Goal: Find contact information: Find contact information

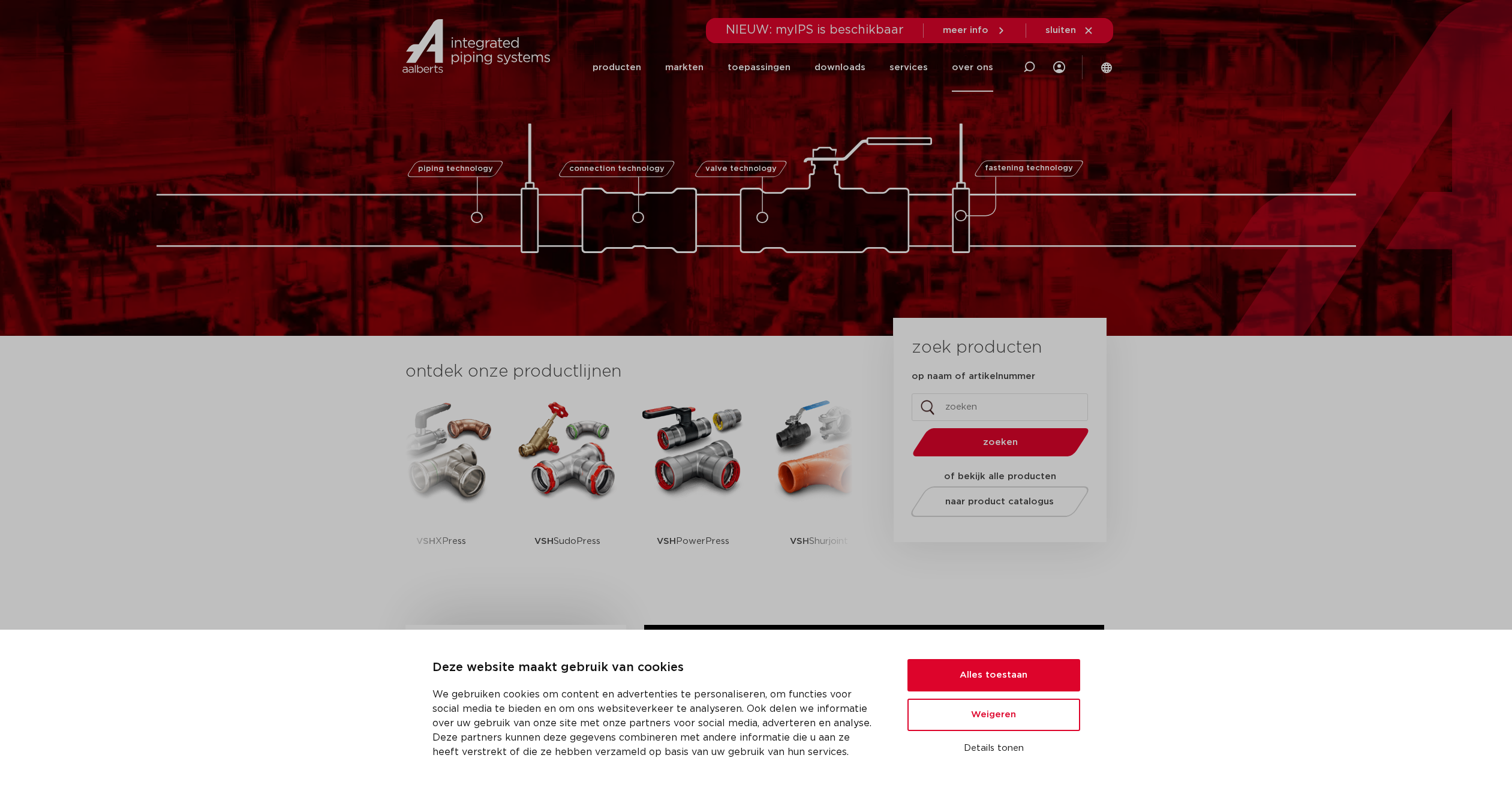
click at [968, 74] on link "over ons" at bounding box center [973, 68] width 41 height 48
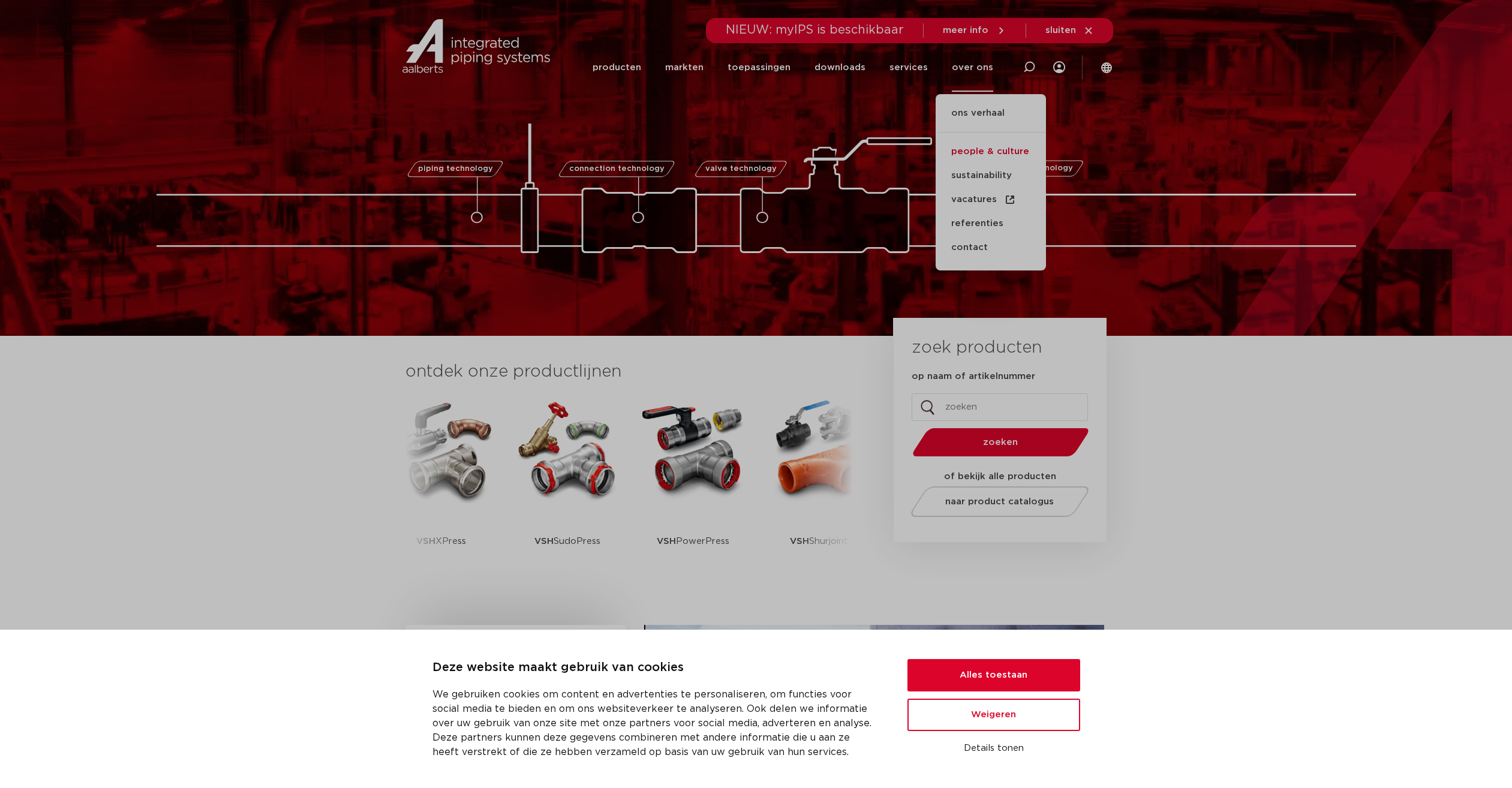
click at [985, 157] on link "people & culture" at bounding box center [990, 152] width 110 height 24
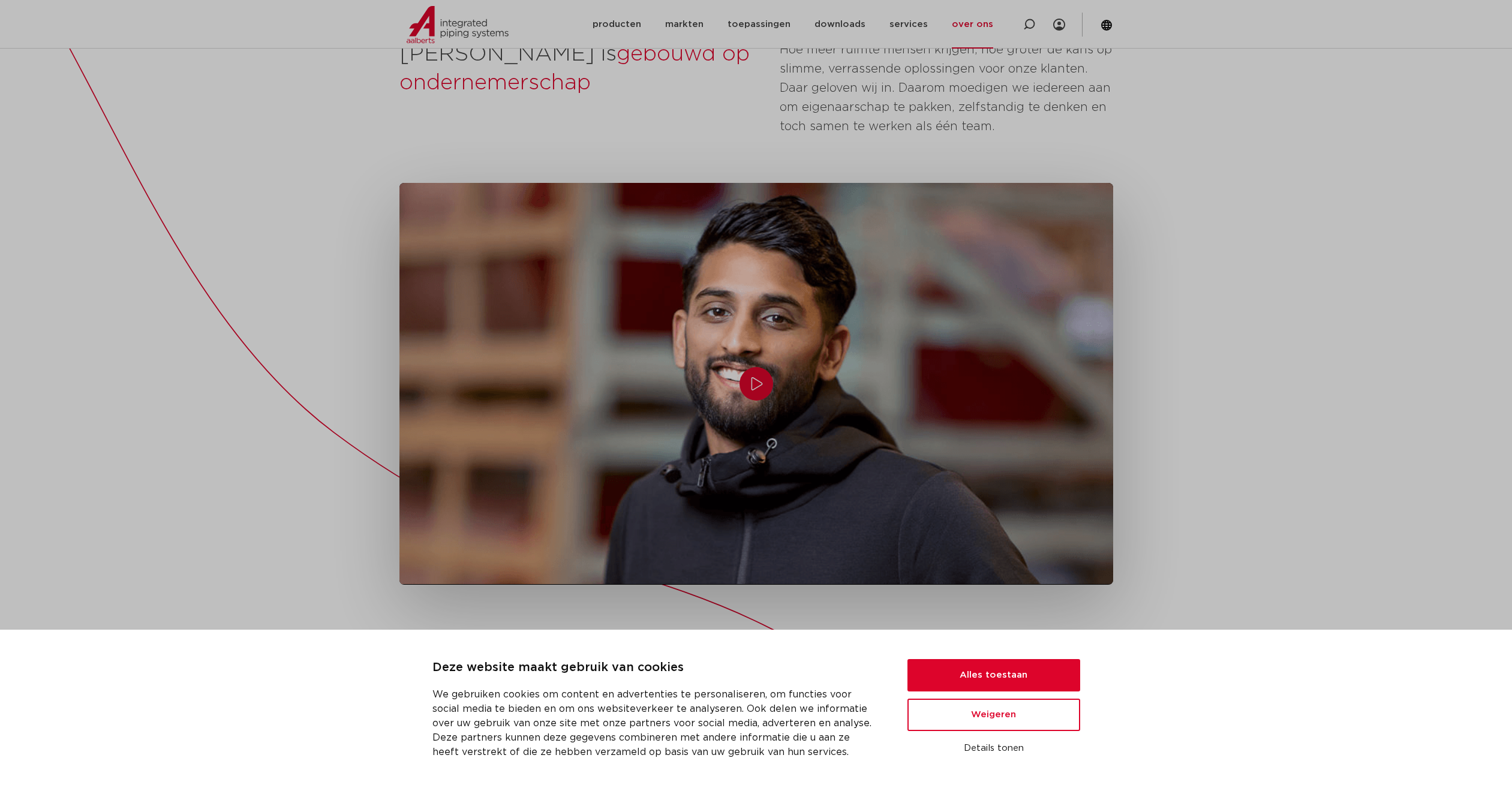
scroll to position [536, 0]
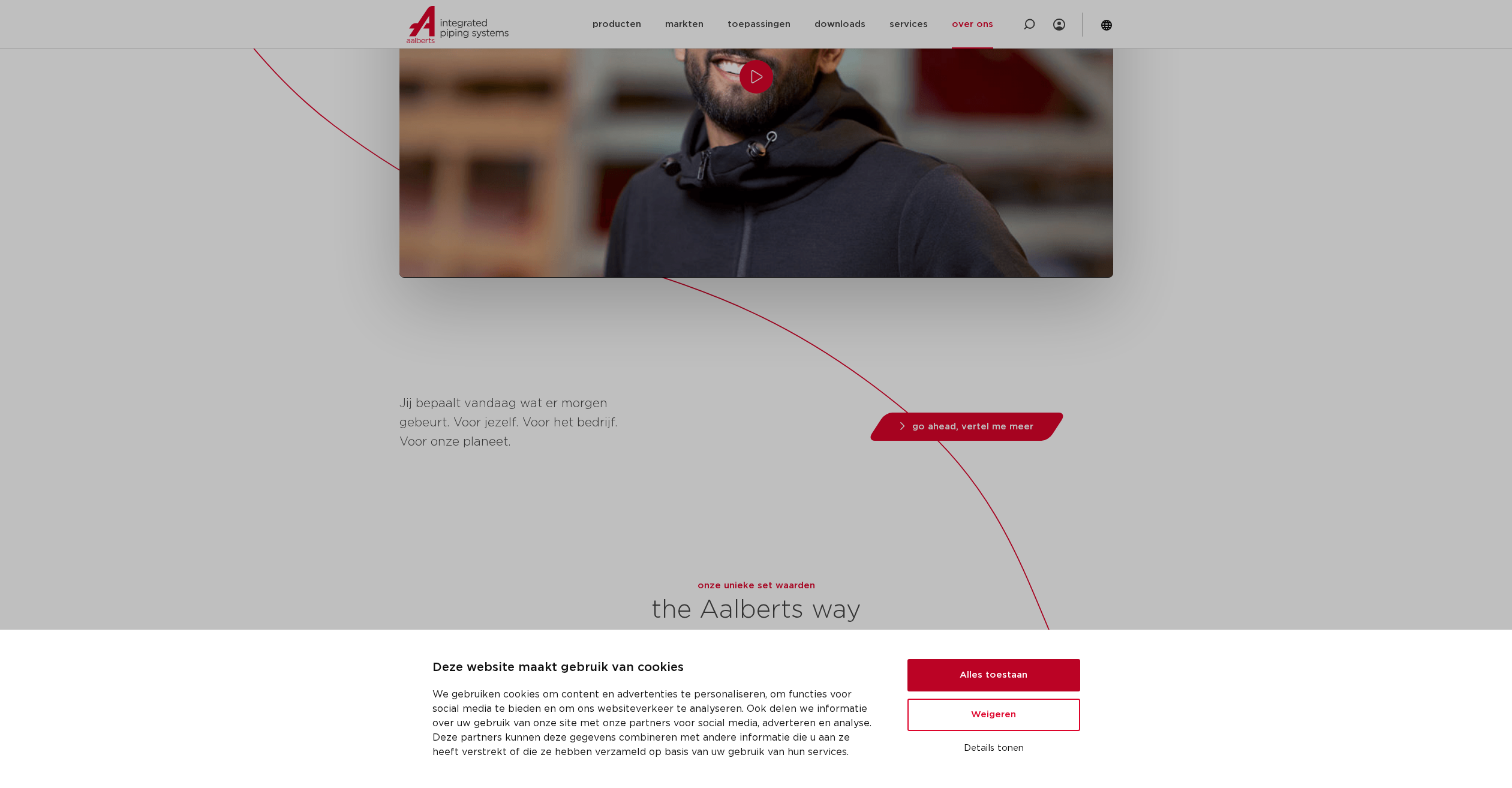
click at [1051, 675] on button "Alles toestaan" at bounding box center [993, 675] width 172 height 32
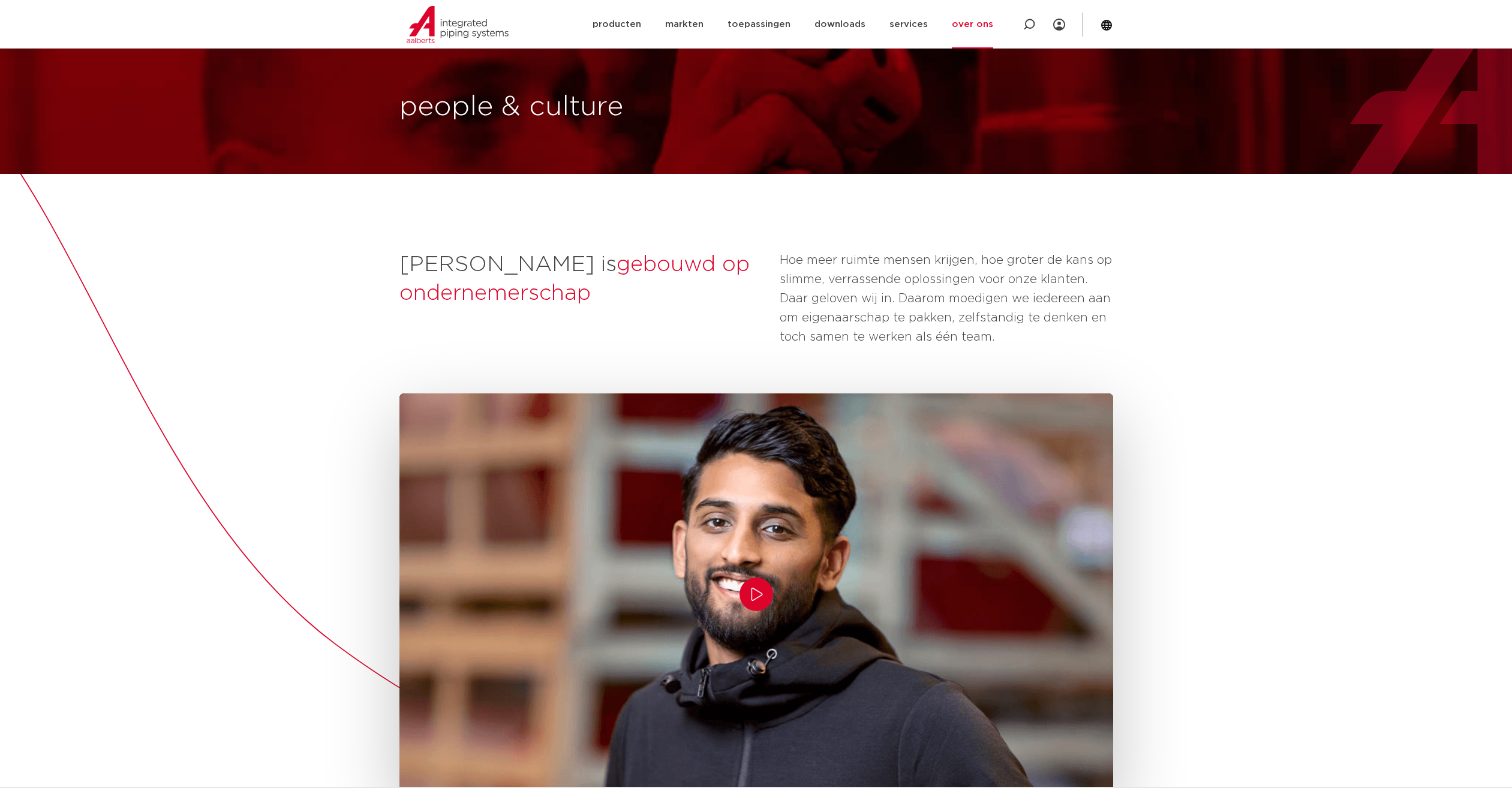
scroll to position [0, 0]
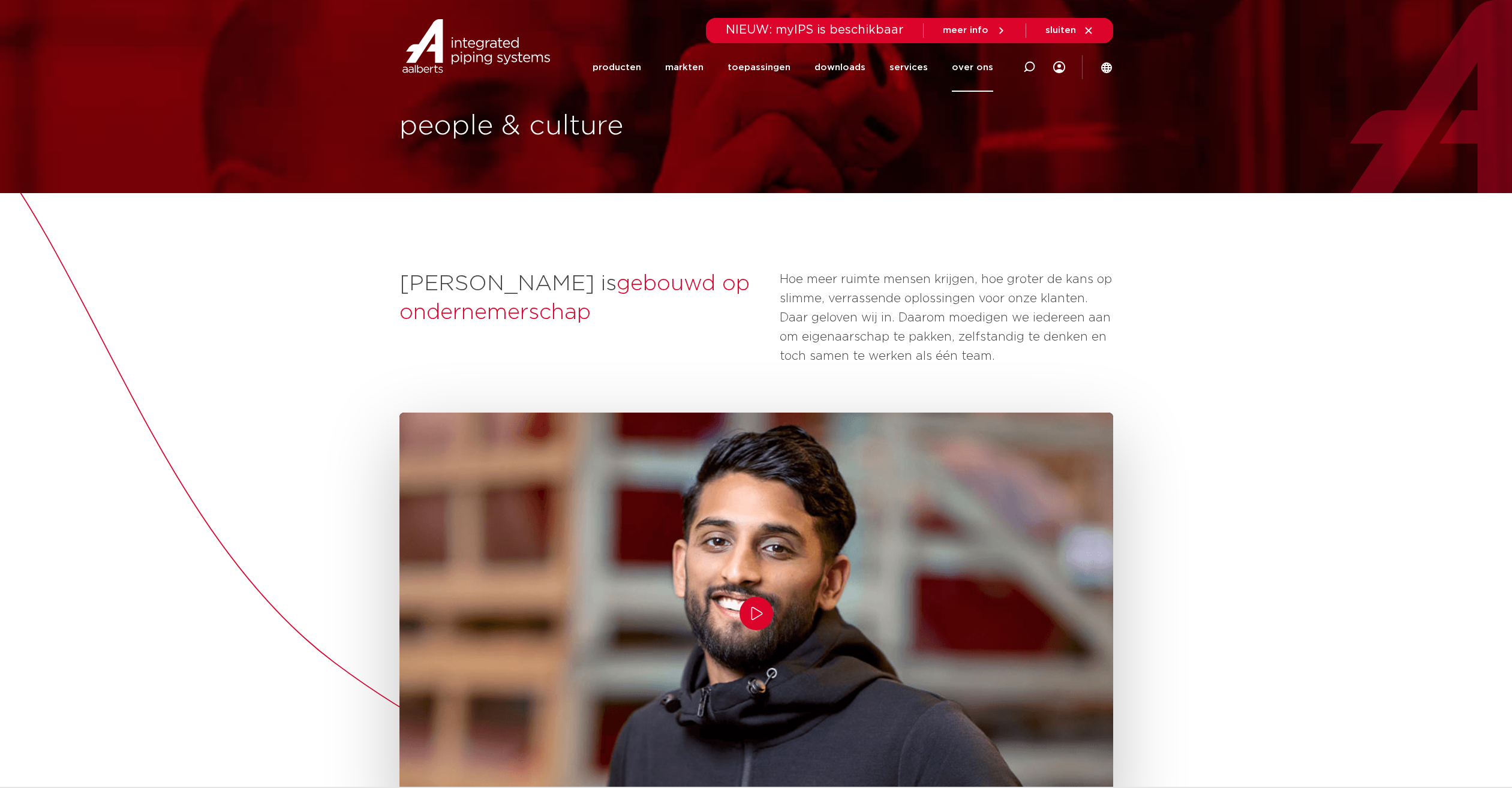
click at [971, 73] on link "over ons" at bounding box center [973, 68] width 41 height 48
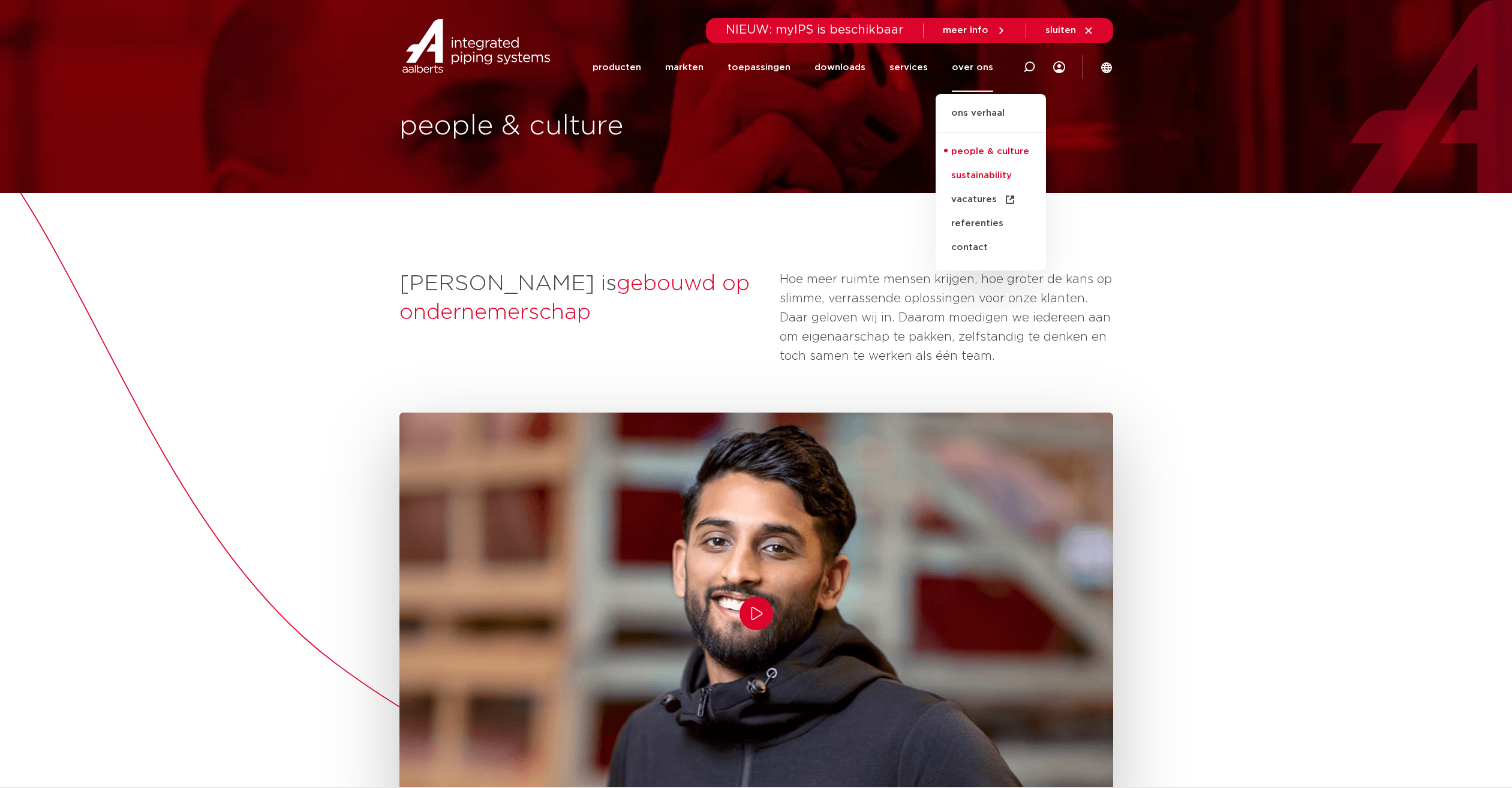
click at [975, 177] on link "sustainability" at bounding box center [990, 176] width 110 height 24
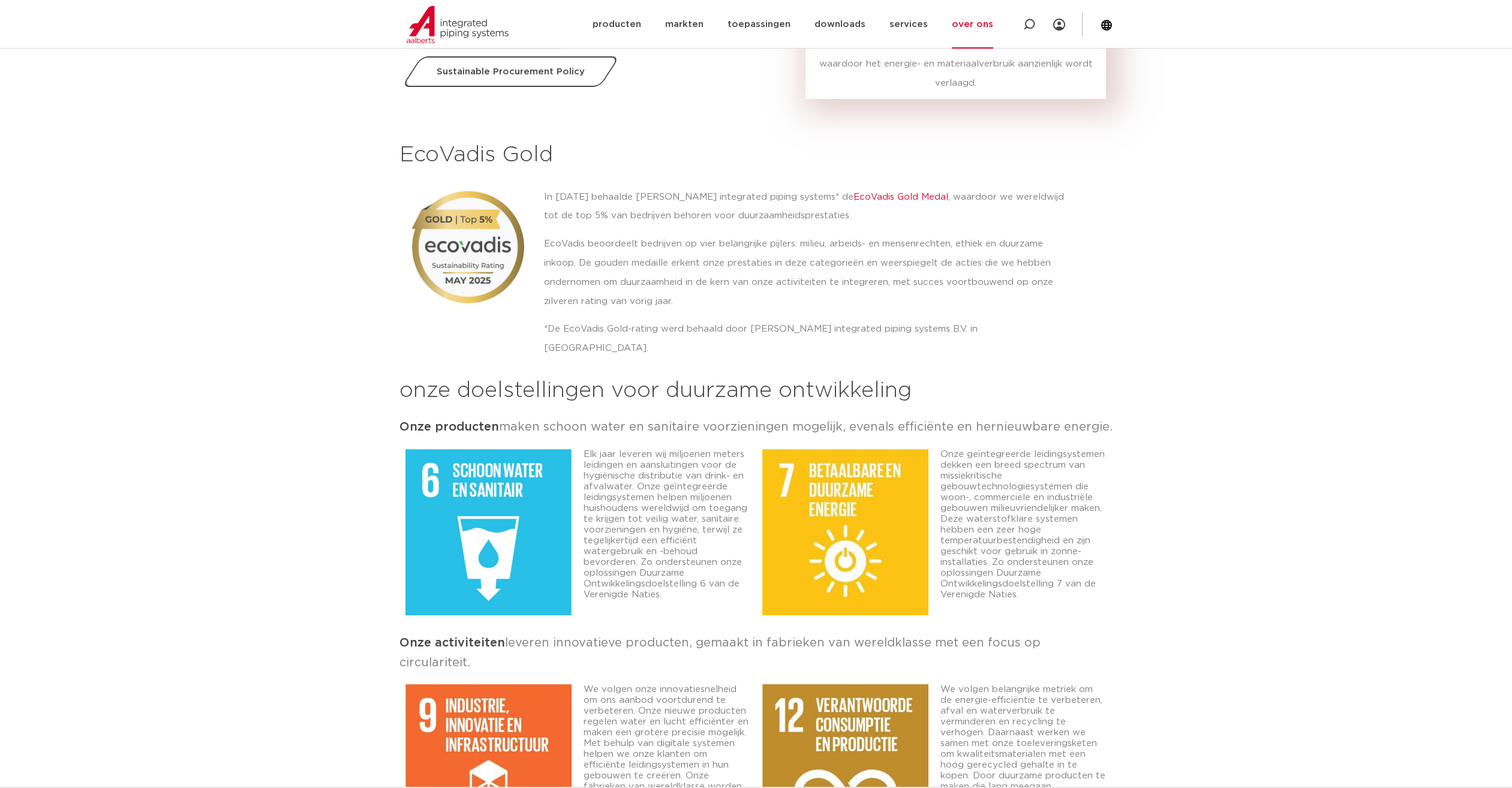
scroll to position [1047, 0]
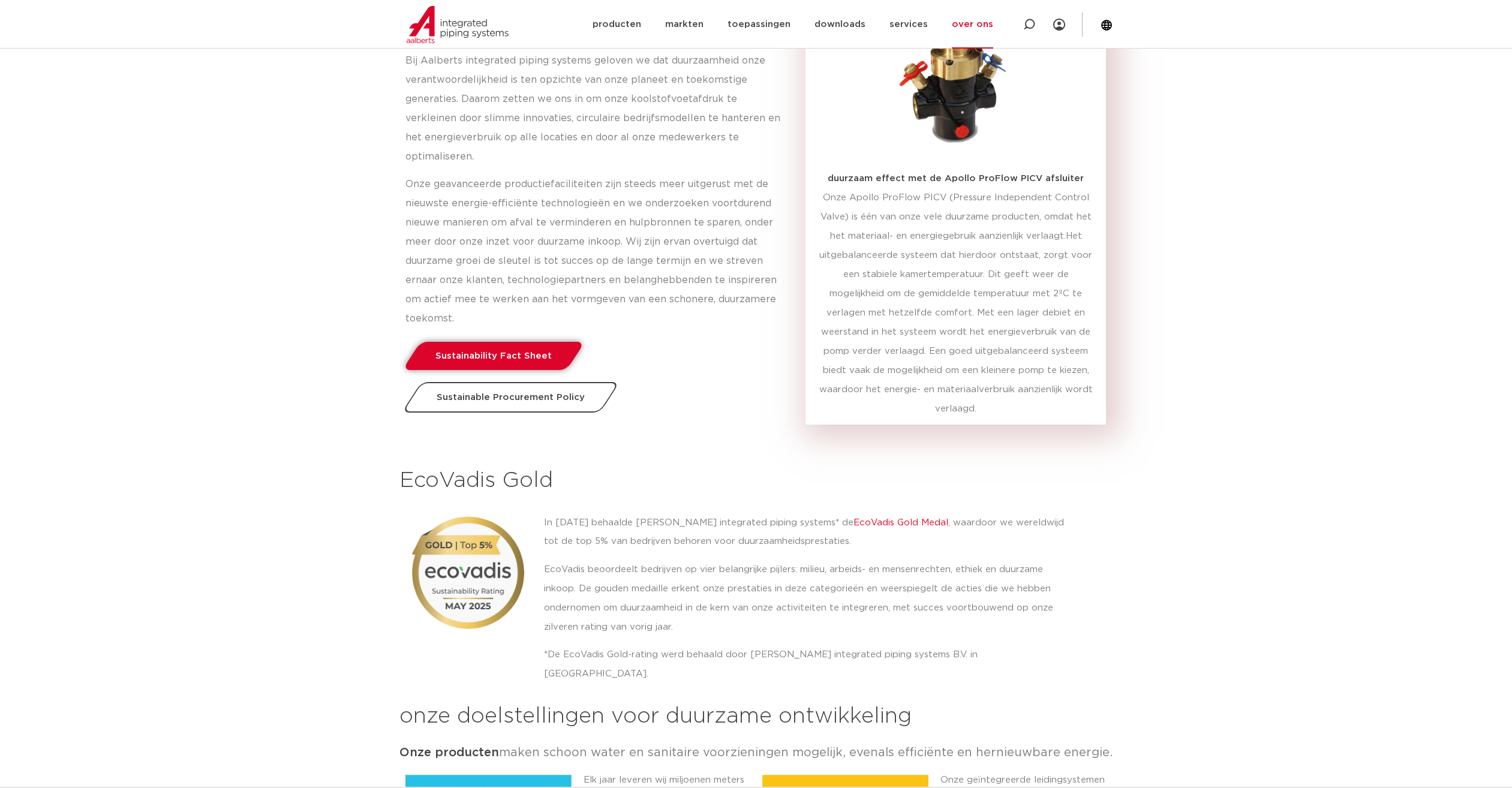
click at [980, 24] on link "over ons" at bounding box center [973, 24] width 41 height 48
click at [968, 180] on link "referenties" at bounding box center [990, 180] width 110 height 24
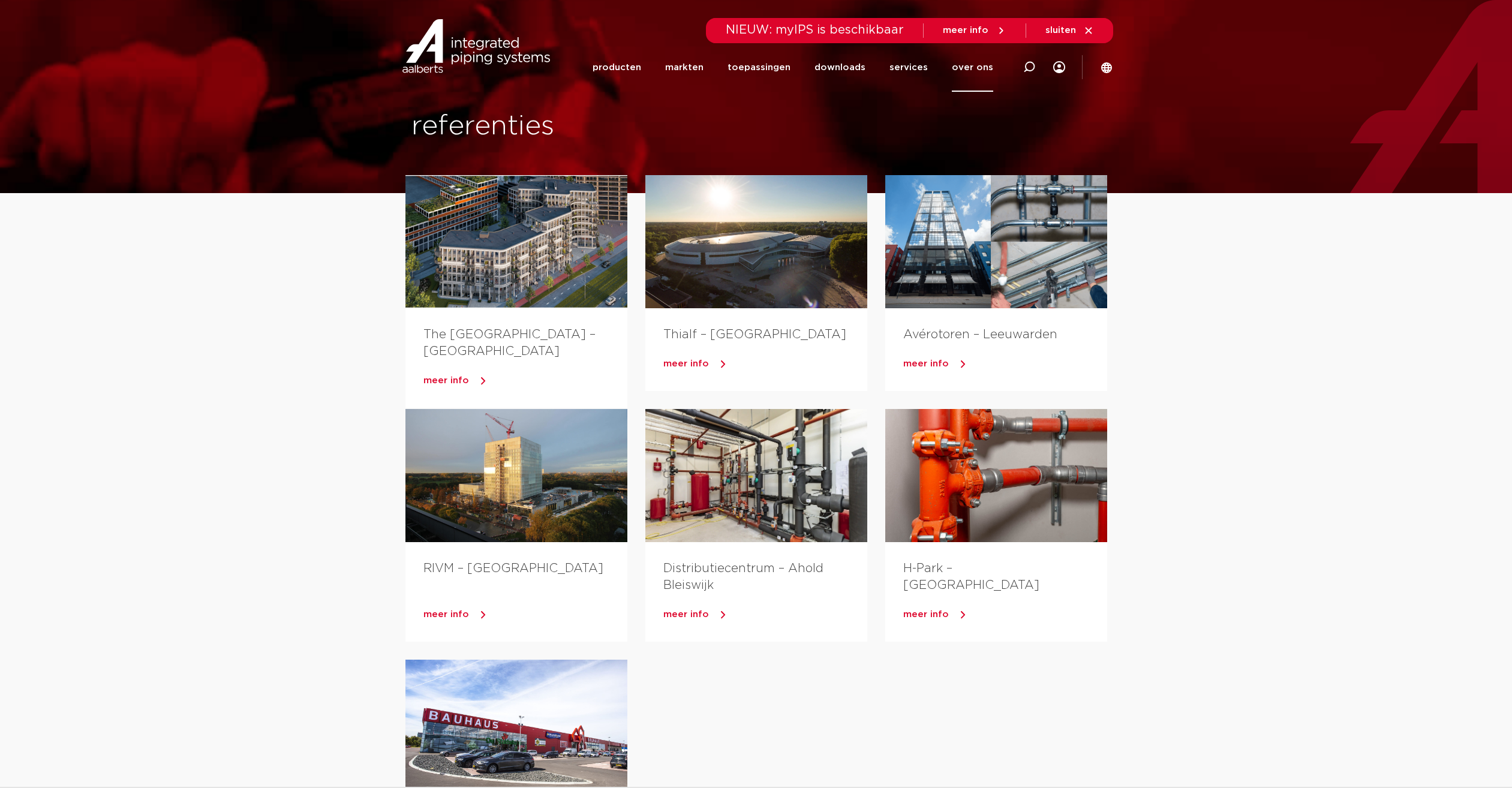
click at [972, 66] on link "over ons" at bounding box center [973, 68] width 41 height 48
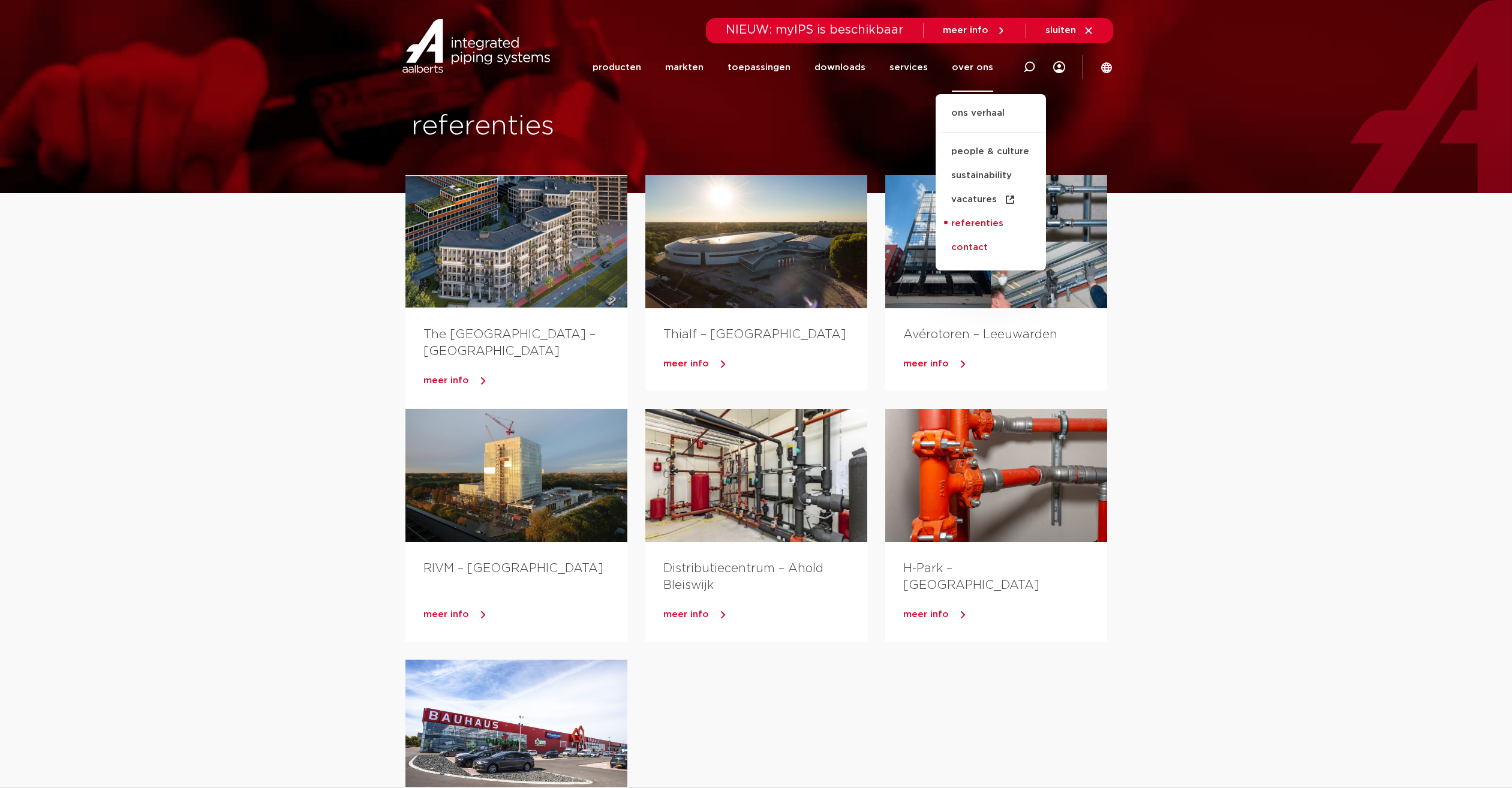
click at [970, 248] on link "contact" at bounding box center [990, 248] width 110 height 24
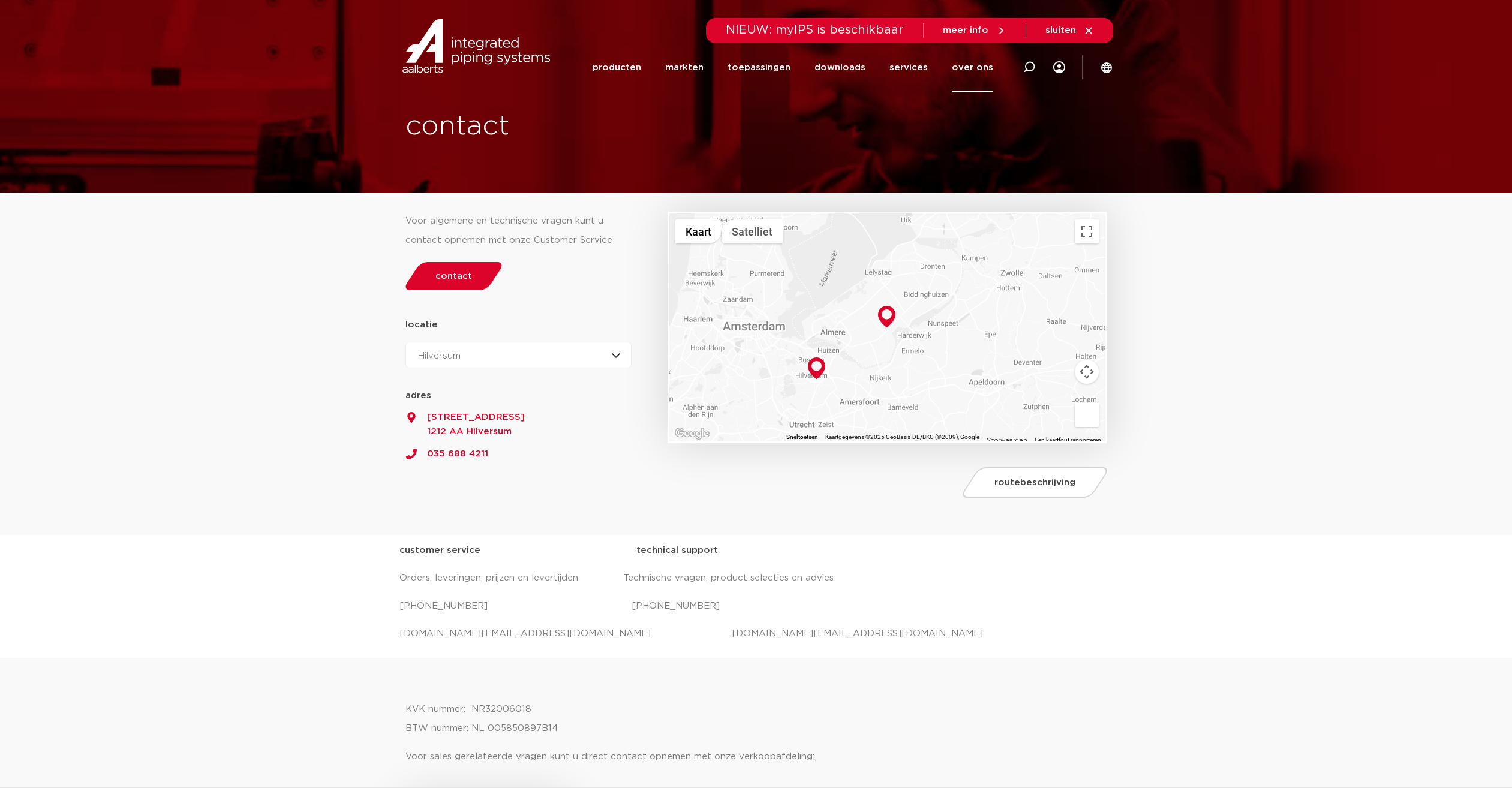
click at [926, 358] on div at bounding box center [886, 328] width 435 height 228
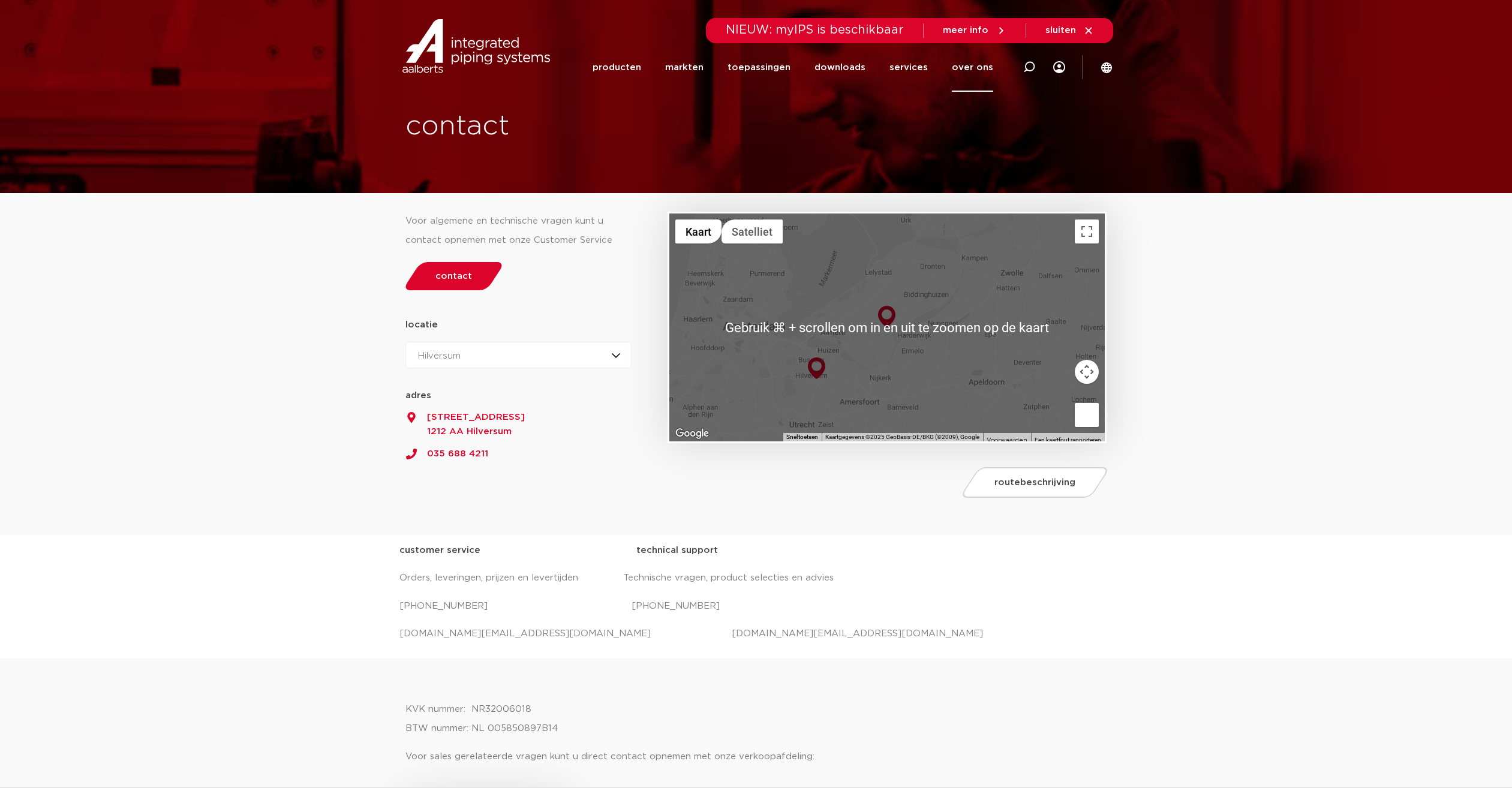
click at [1375, 339] on section "Voor algemene en technische vragen kunt u contact opnemen met onze Customer Ser…" at bounding box center [756, 364] width 1512 height 341
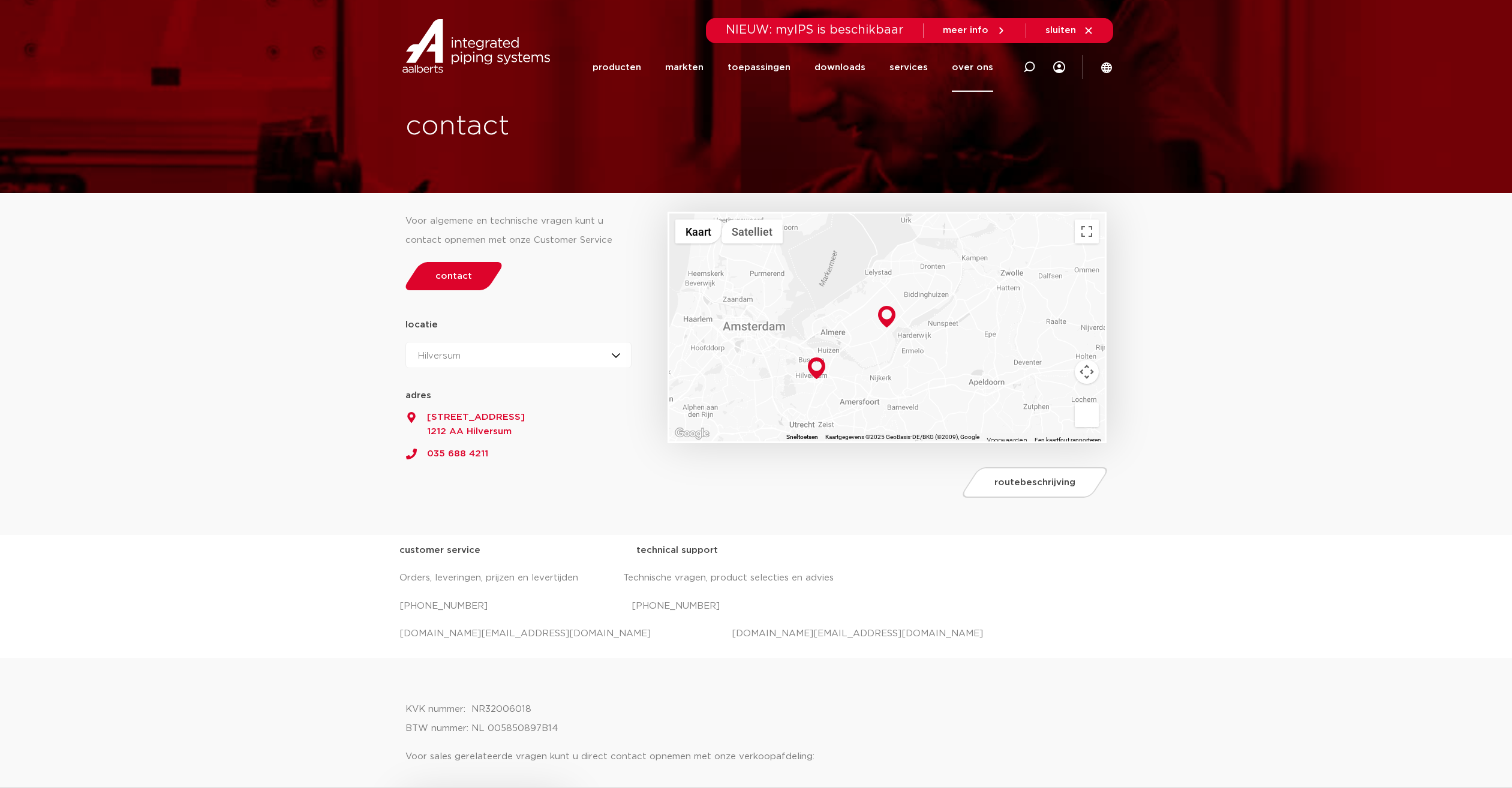
click at [1061, 28] on span "sluiten" at bounding box center [1060, 30] width 31 height 9
